Goal: Information Seeking & Learning: Learn about a topic

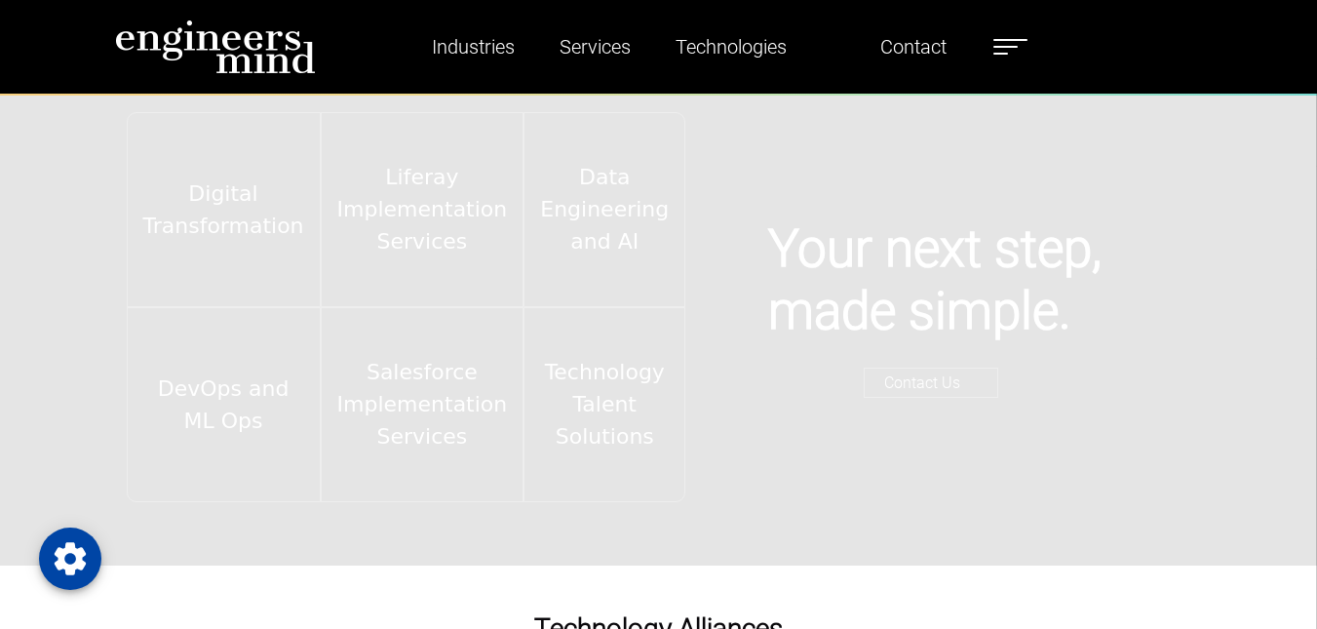
scroll to position [2720, 0]
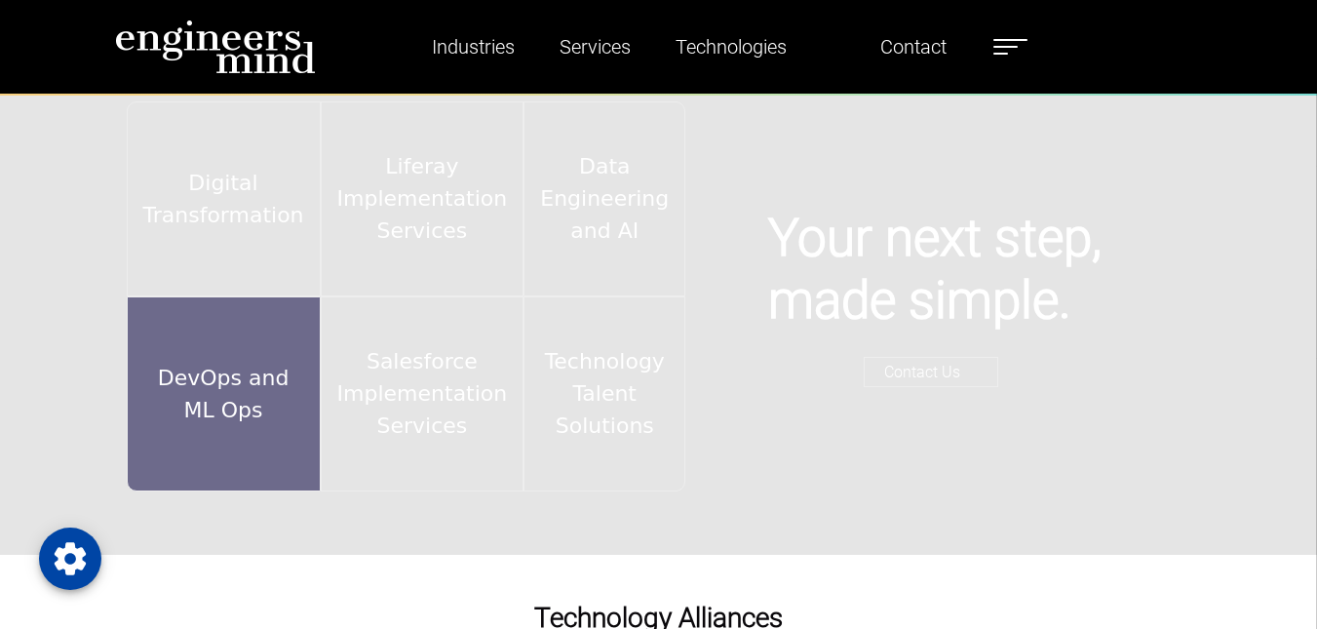
click at [201, 448] on div "DevOps and ML Ops" at bounding box center [224, 393] width 194 height 195
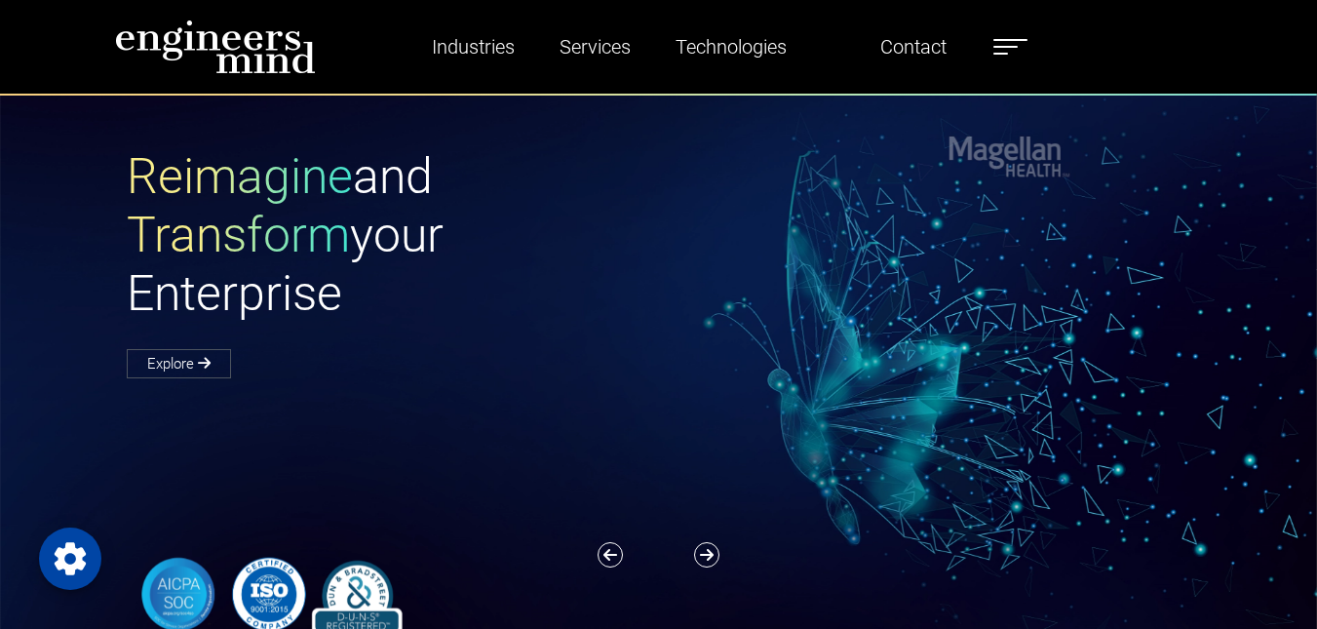
scroll to position [0, 0]
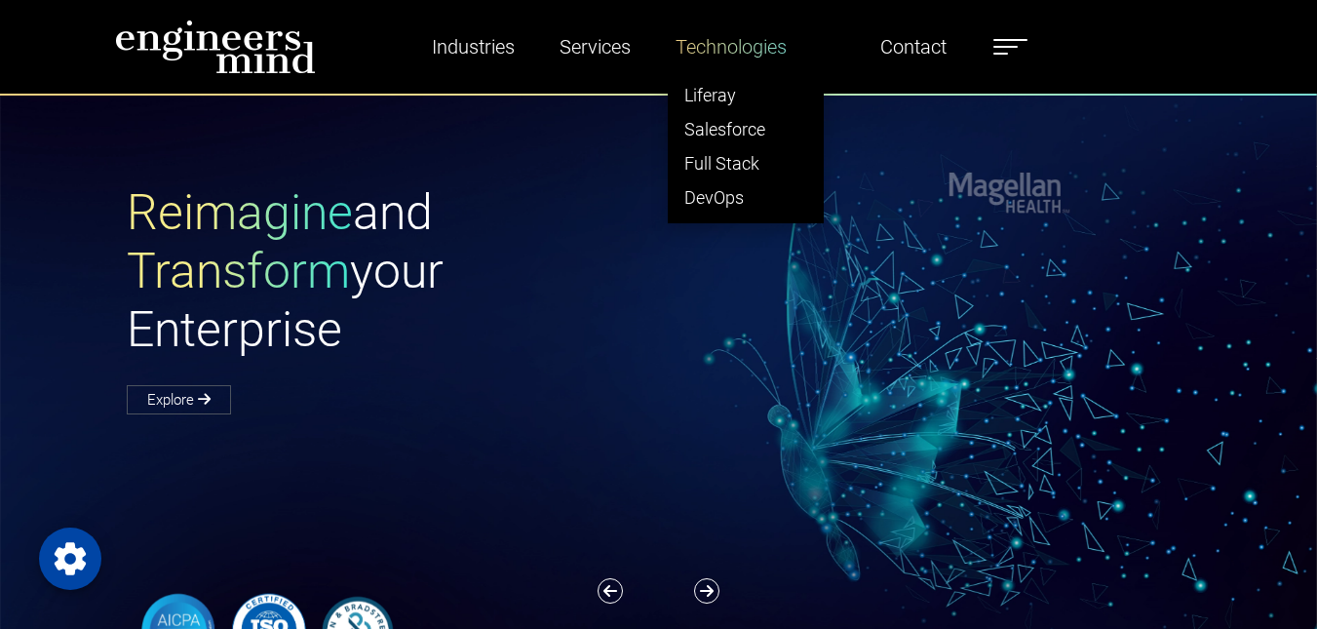
click at [701, 61] on link "Technologies" at bounding box center [731, 46] width 127 height 45
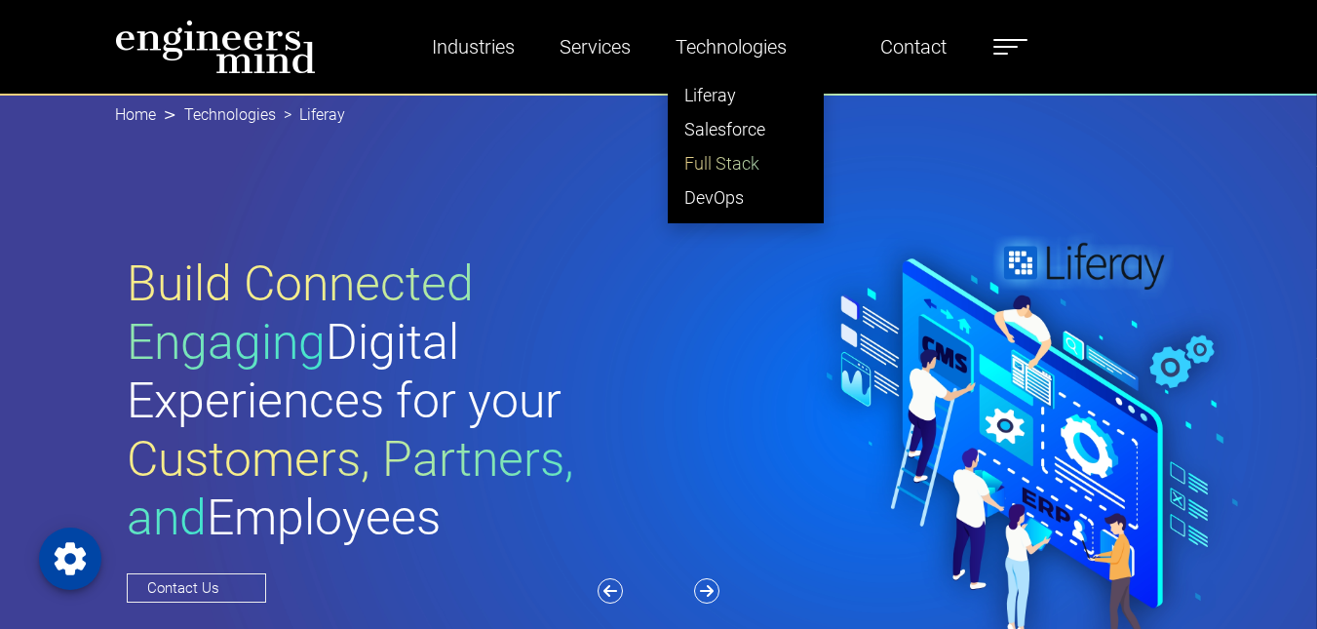
click at [726, 162] on link "Full Stack" at bounding box center [746, 163] width 154 height 34
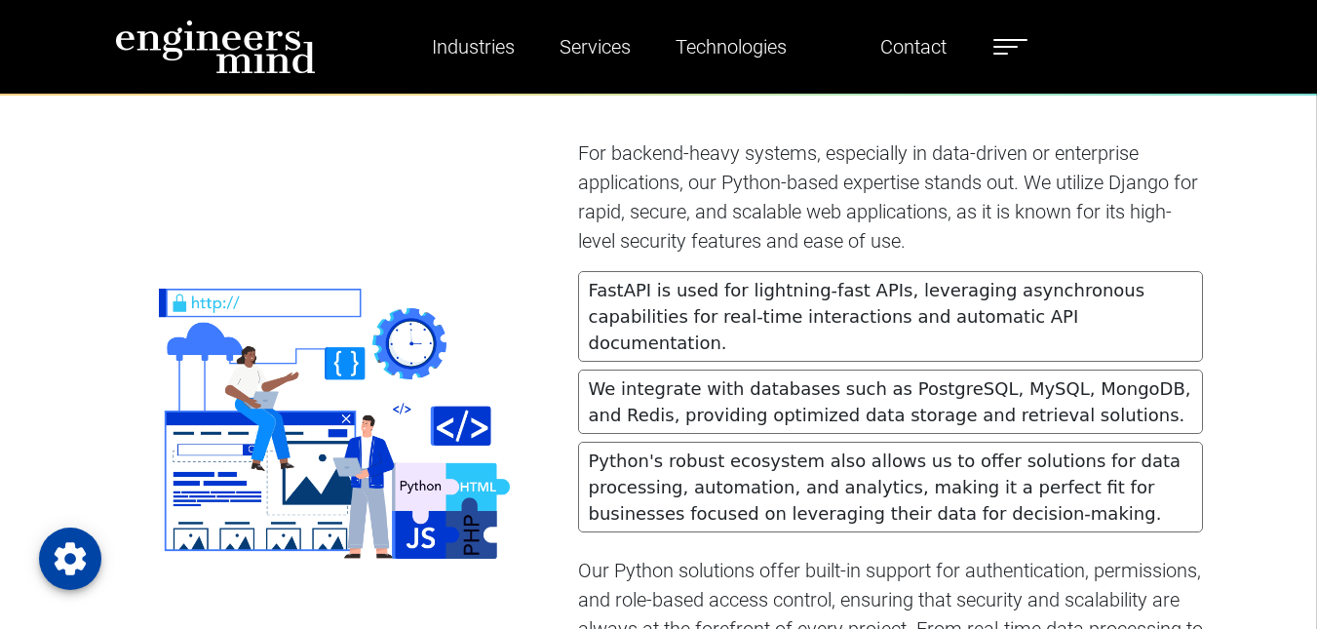
scroll to position [3292, 0]
